Goal: Task Accomplishment & Management: Use online tool/utility

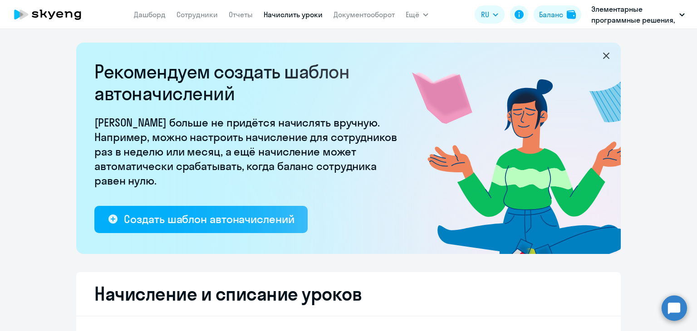
select select "10"
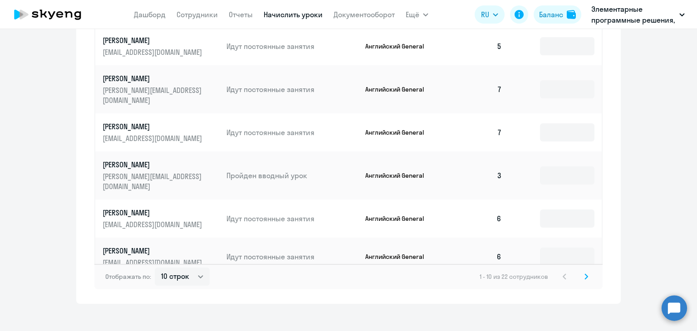
scroll to position [605, 0]
click at [581, 270] on svg-icon at bounding box center [586, 275] width 11 height 11
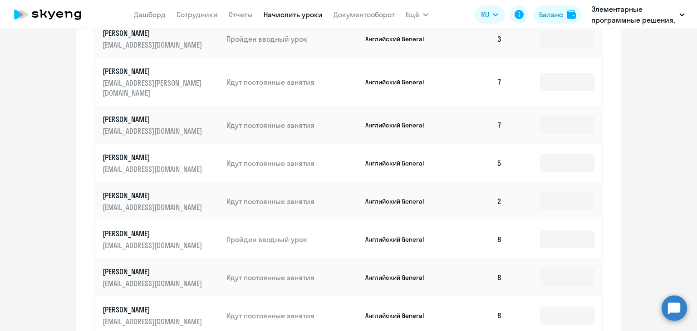
scroll to position [469, 0]
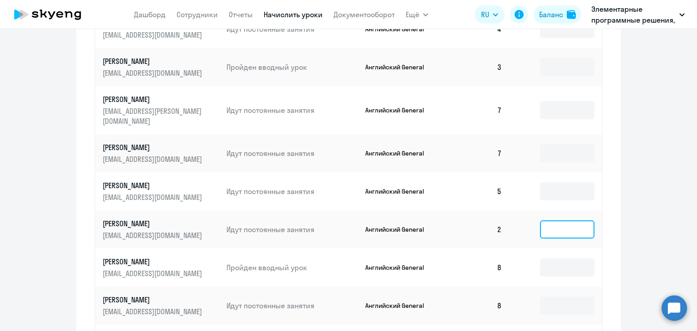
click at [560, 220] on input at bounding box center [567, 229] width 54 height 18
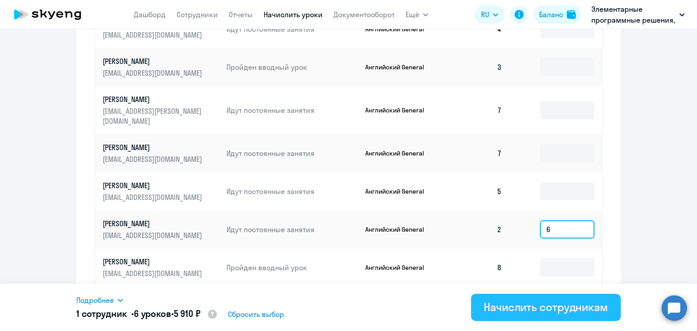
type input "6"
drag, startPoint x: 535, startPoint y: 297, endPoint x: 535, endPoint y: 291, distance: 6.4
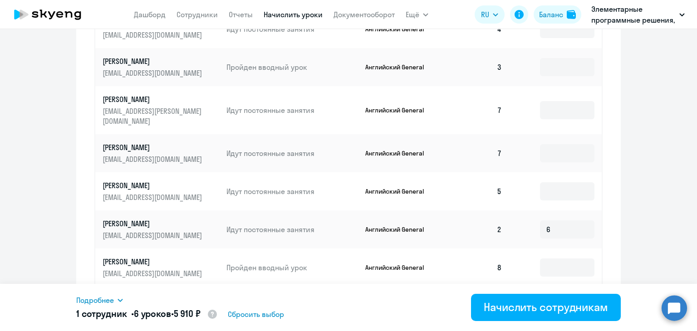
click at [535, 297] on button "Начислить сотрудникам" at bounding box center [546, 307] width 150 height 27
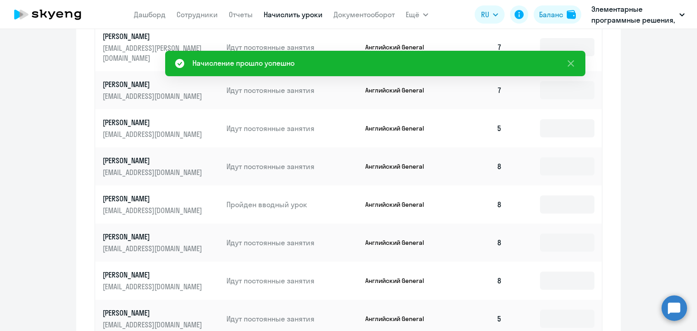
scroll to position [605, 0]
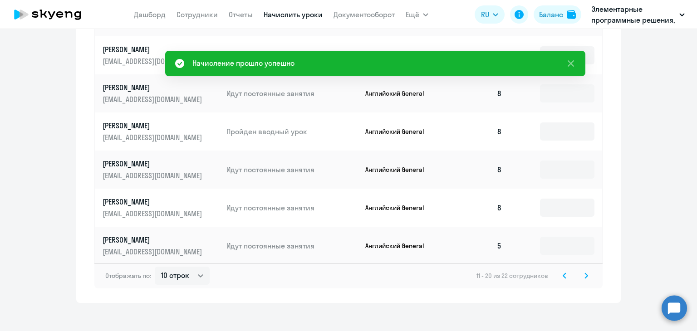
click at [585, 273] on icon at bounding box center [586, 275] width 3 height 5
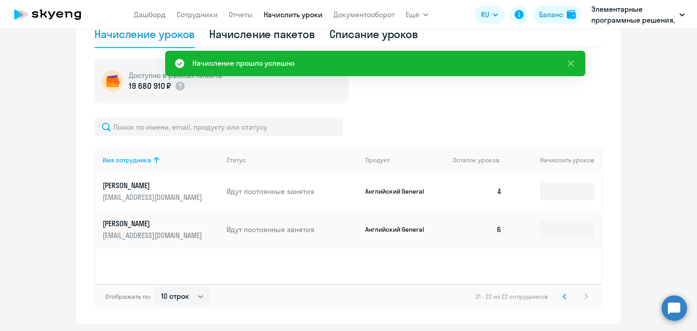
scroll to position [290, 0]
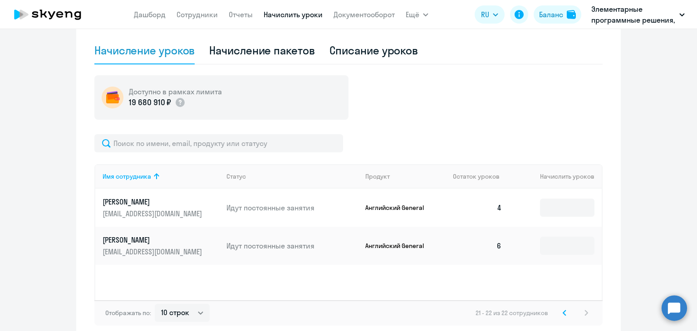
click at [563, 311] on icon at bounding box center [565, 313] width 4 height 6
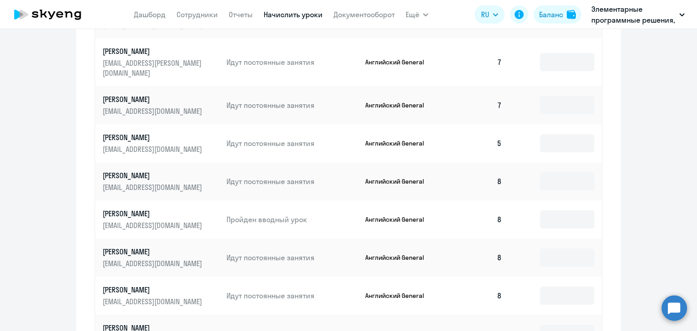
scroll to position [605, 0]
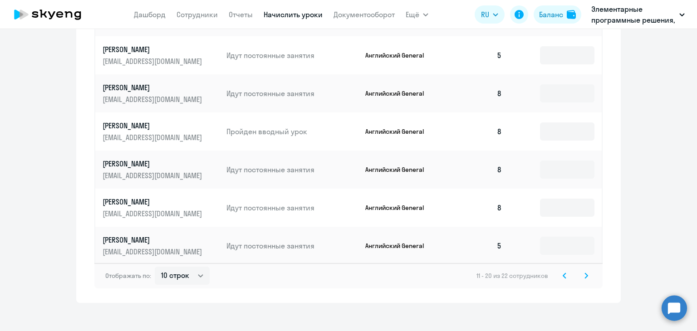
click at [566, 270] on svg-icon at bounding box center [564, 275] width 11 height 11
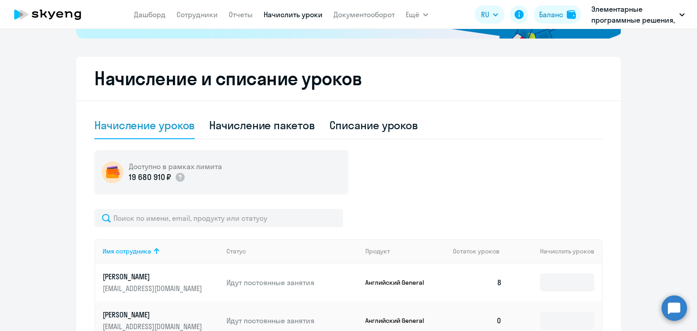
scroll to position [106, 0]
